Goal: Task Accomplishment & Management: Use online tool/utility

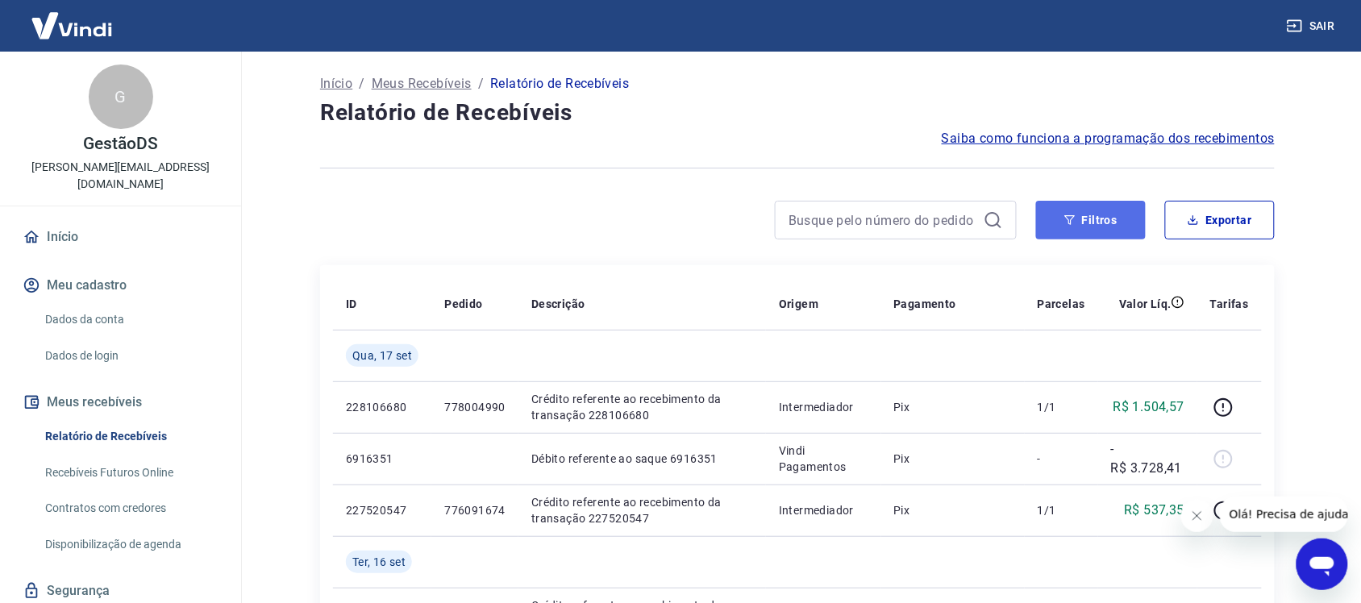
click at [1066, 235] on button "Filtros" at bounding box center [1091, 220] width 110 height 39
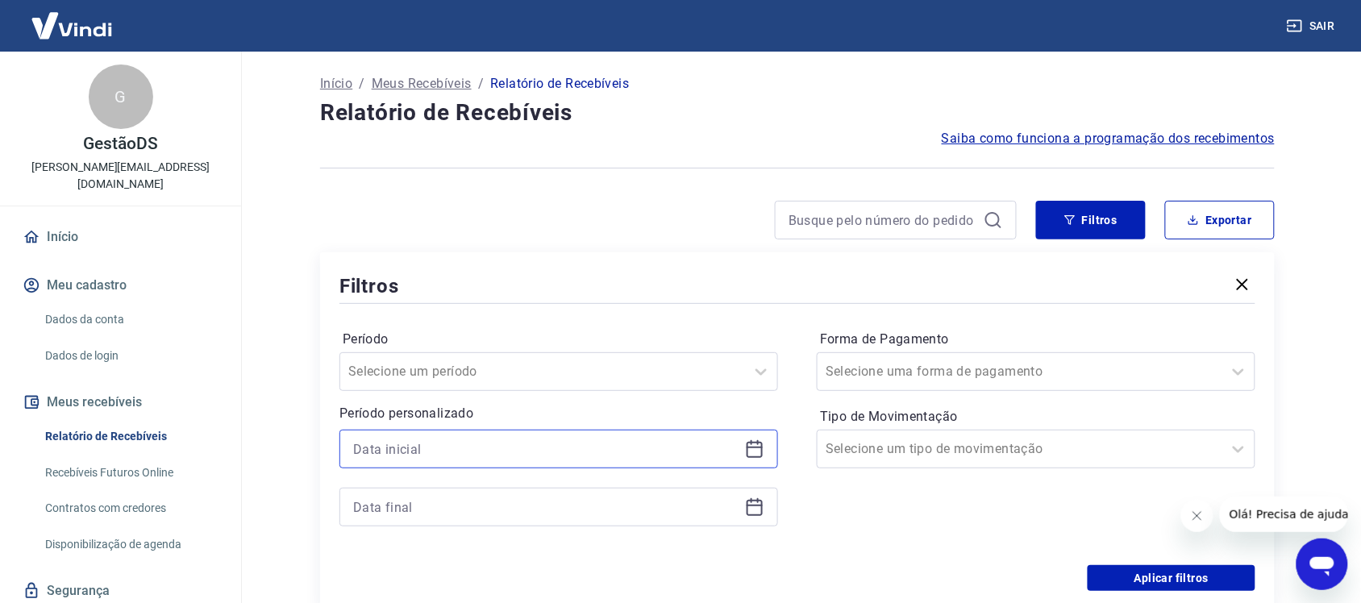
click at [472, 448] on input at bounding box center [545, 449] width 385 height 24
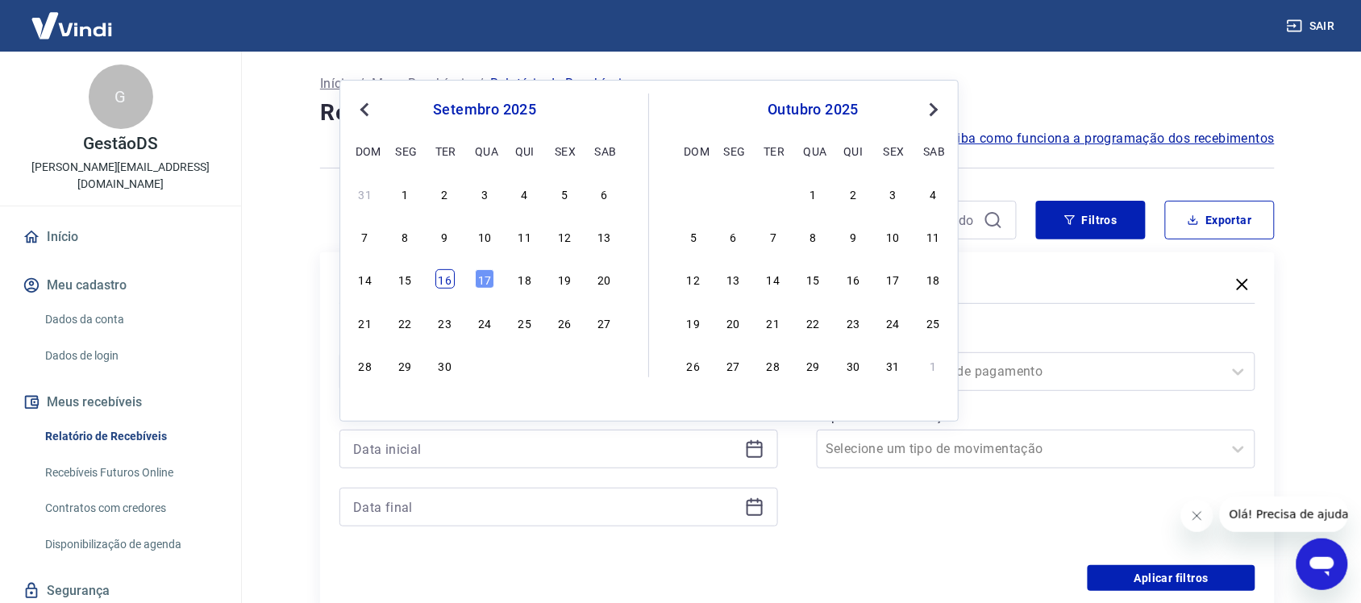
click at [445, 280] on div "16" at bounding box center [444, 278] width 19 height 19
type input "[DATE]"
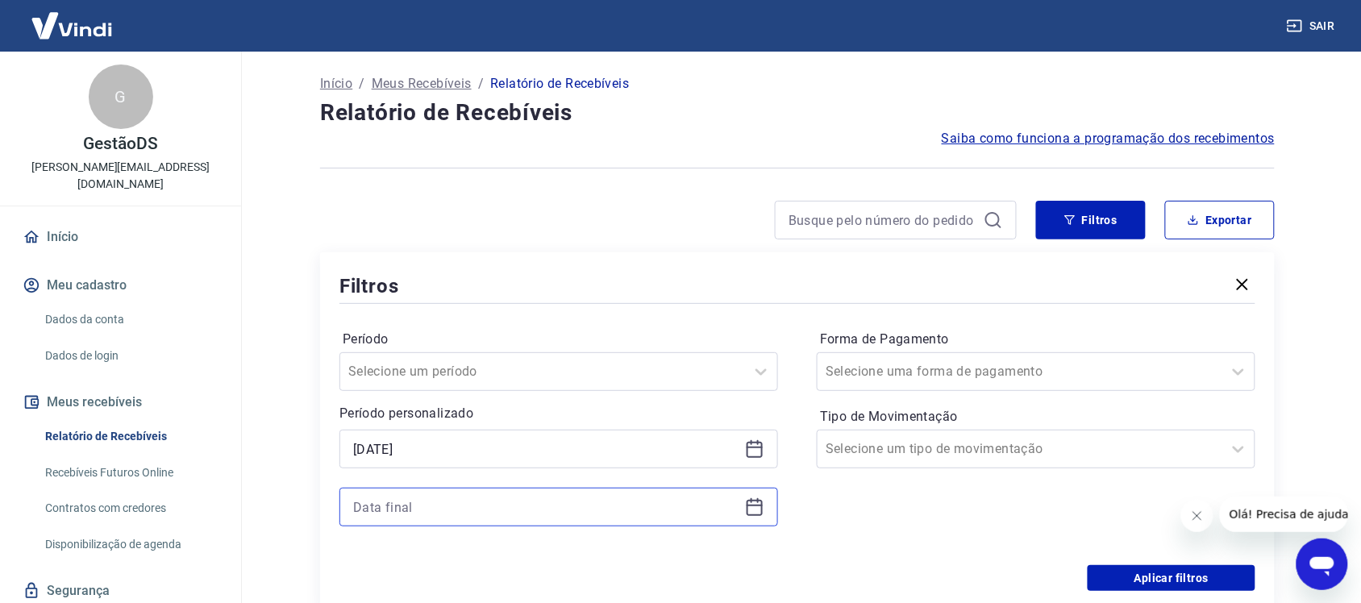
click at [498, 508] on input at bounding box center [545, 507] width 385 height 24
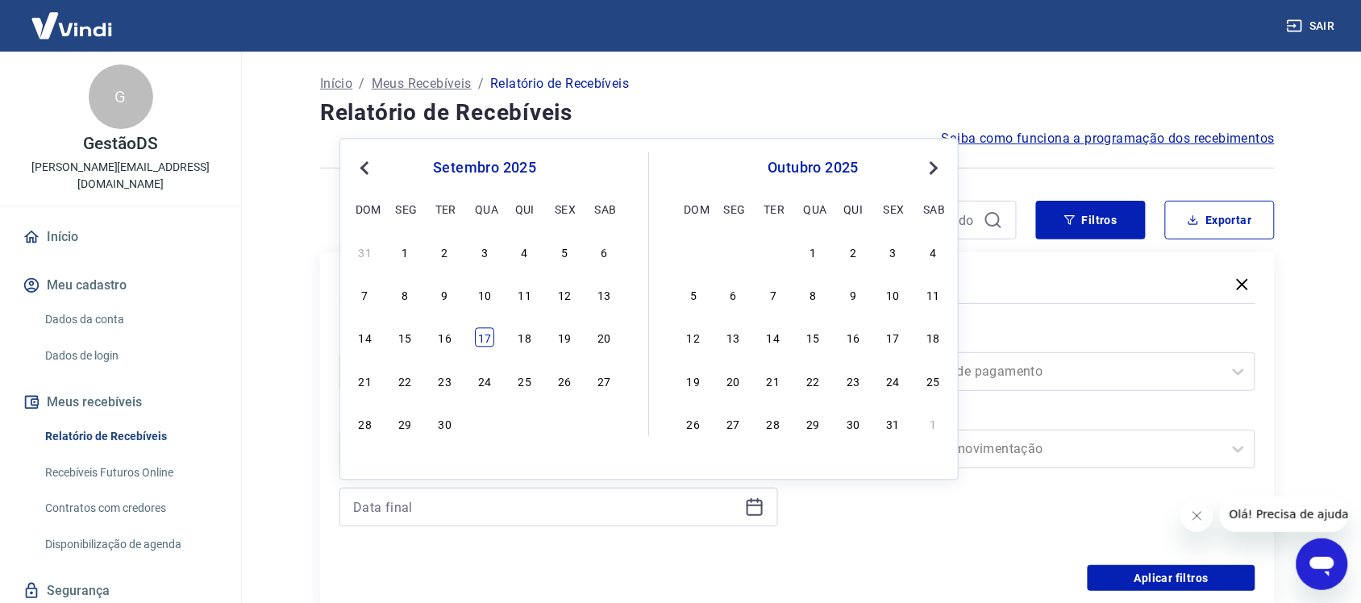
click at [492, 336] on div "17" at bounding box center [484, 337] width 19 height 19
type input "[DATE]"
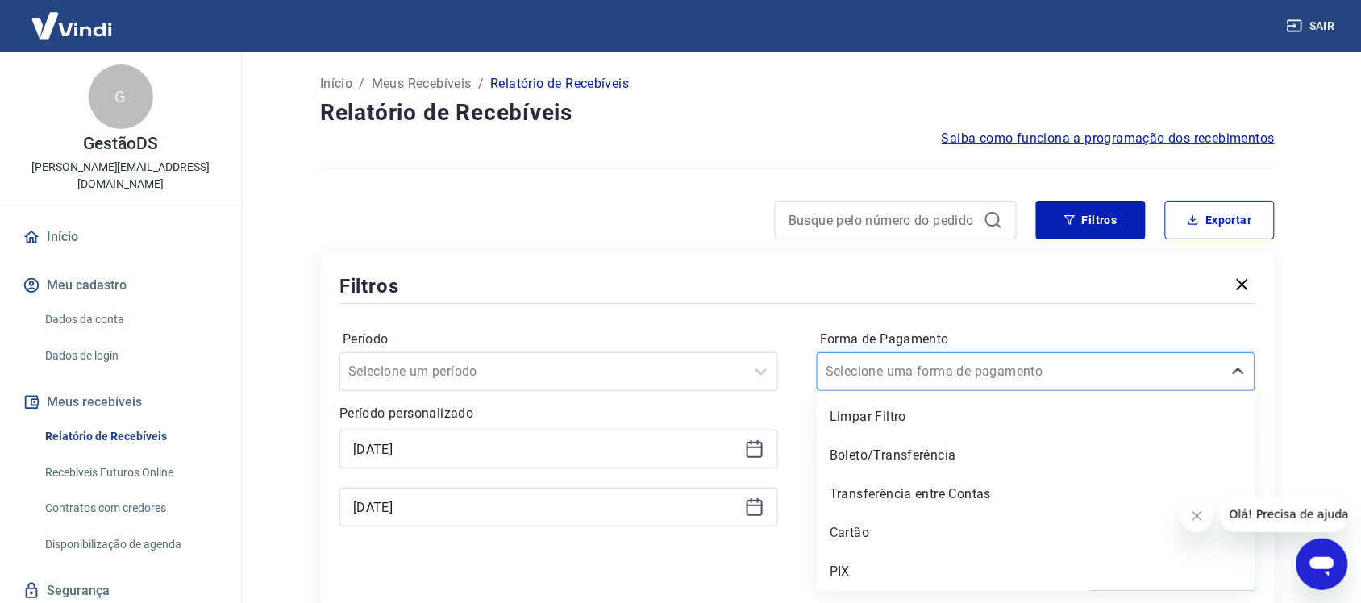
click at [871, 383] on div "Selecione uma forma de pagamento" at bounding box center [1019, 371] width 405 height 29
click at [851, 576] on div "PIX" at bounding box center [1036, 571] width 438 height 32
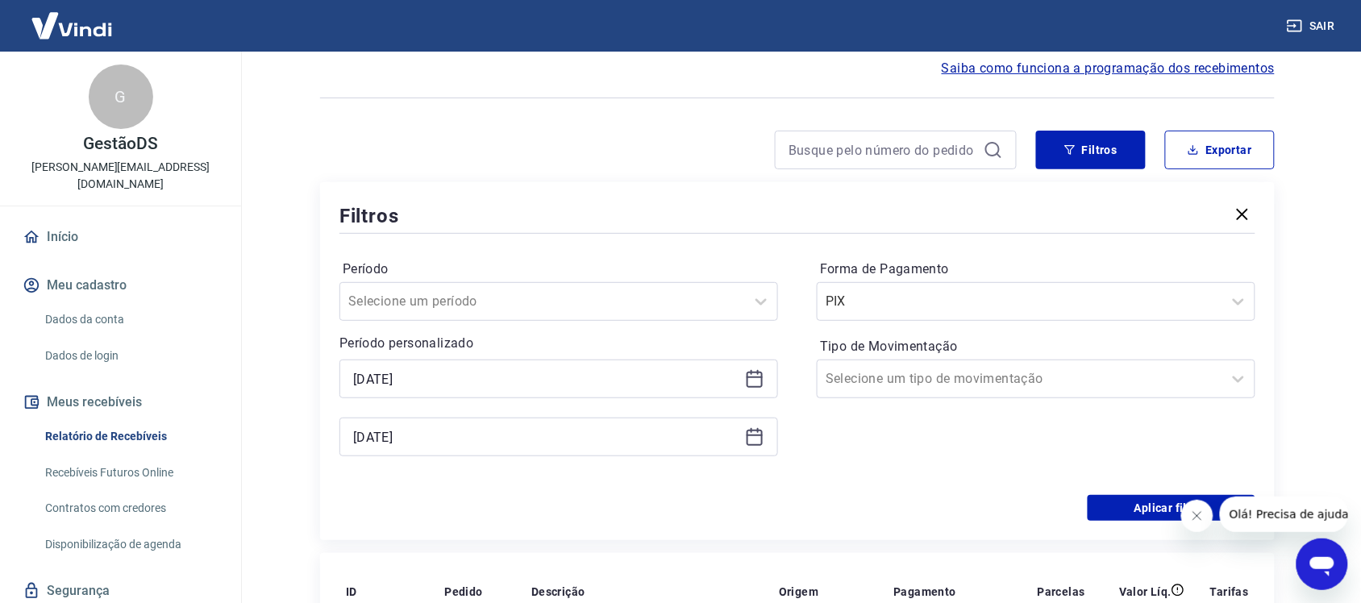
scroll to position [101, 0]
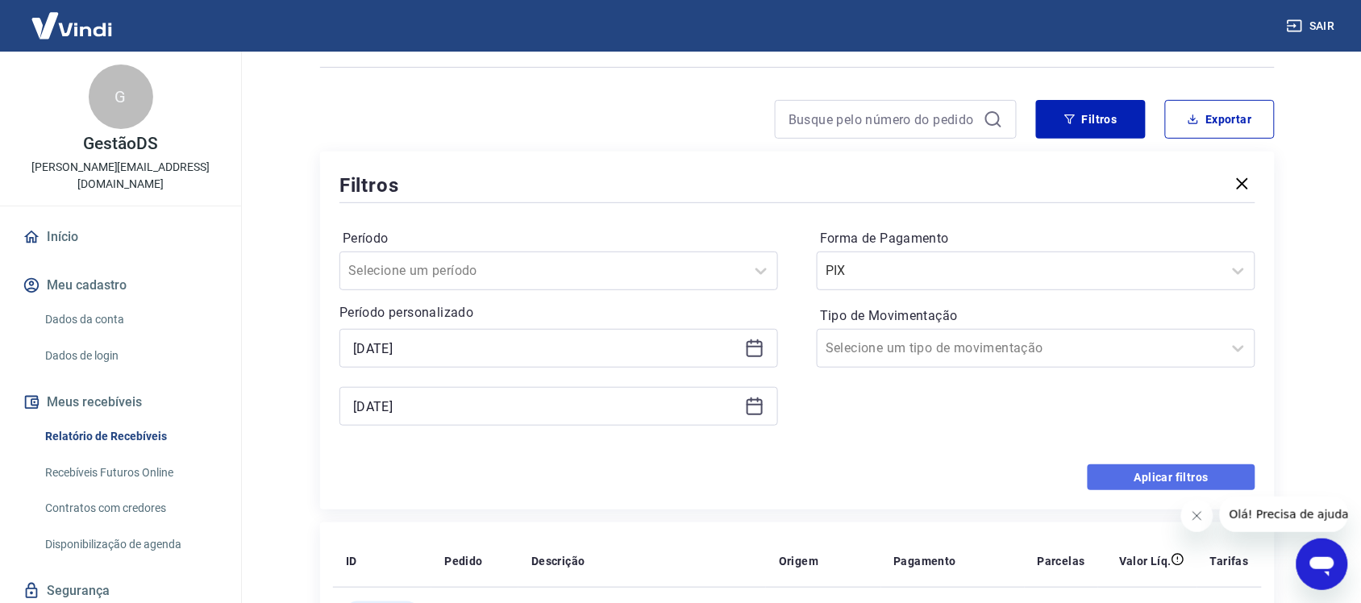
click at [1105, 472] on button "Aplicar filtros" at bounding box center [1171, 477] width 168 height 26
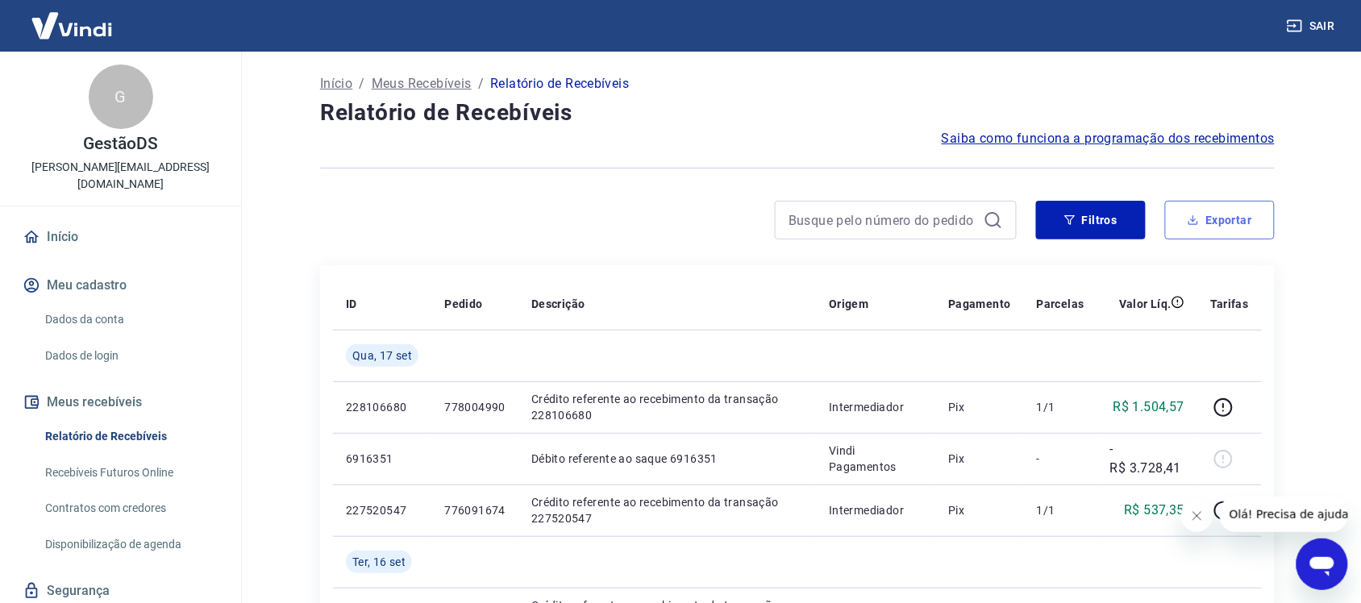
click at [1217, 222] on button "Exportar" at bounding box center [1220, 220] width 110 height 39
type input "[DATE]"
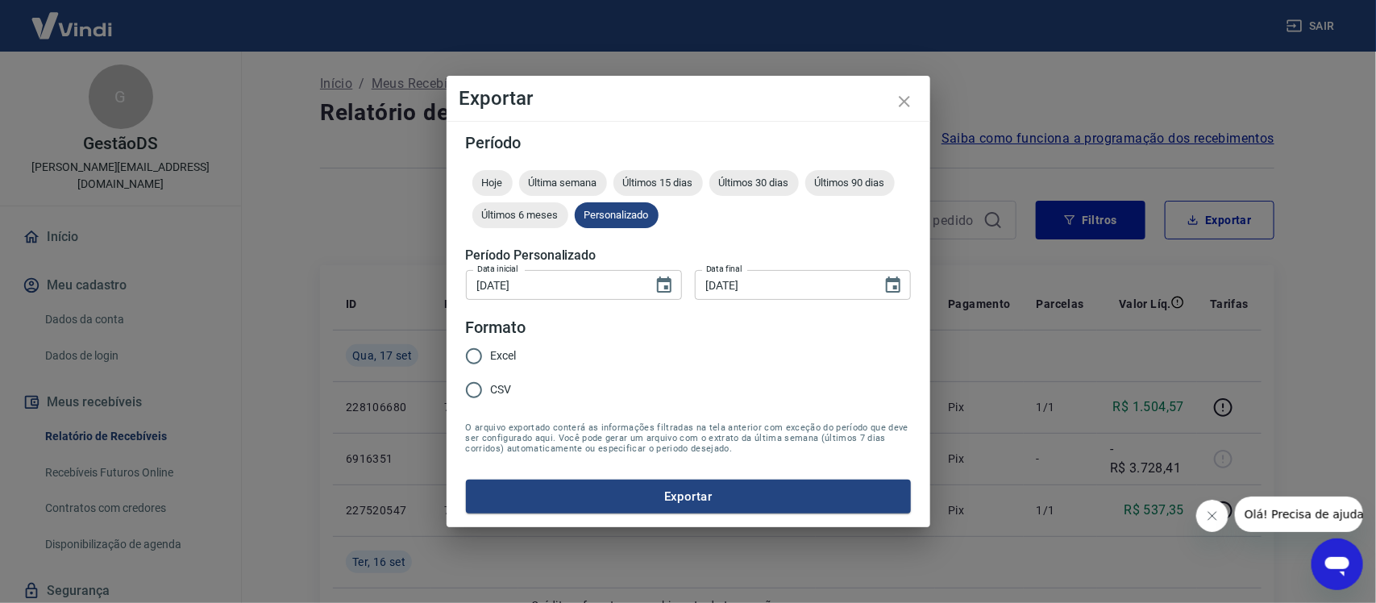
click at [516, 351] on span "Excel" at bounding box center [504, 355] width 26 height 17
click at [491, 351] on input "Excel" at bounding box center [474, 356] width 34 height 34
radio input "true"
click at [596, 493] on button "Exportar" at bounding box center [688, 497] width 445 height 34
